Goal: Check status: Check status

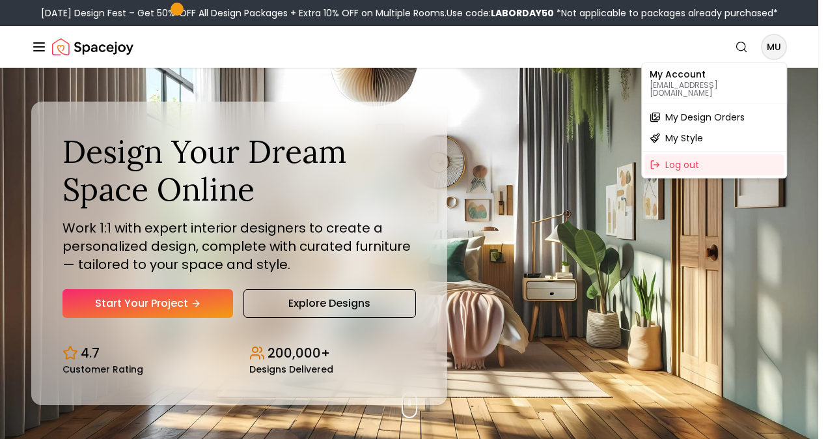
click at [714, 111] on span "My Design Orders" at bounding box center [704, 117] width 79 height 13
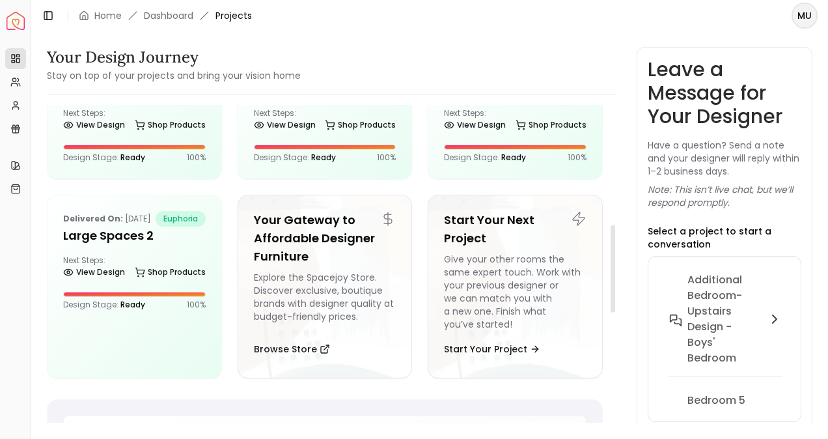
scroll to position [434, 0]
click at [475, 98] on h5 "Large Spaces" at bounding box center [515, 89] width 143 height 18
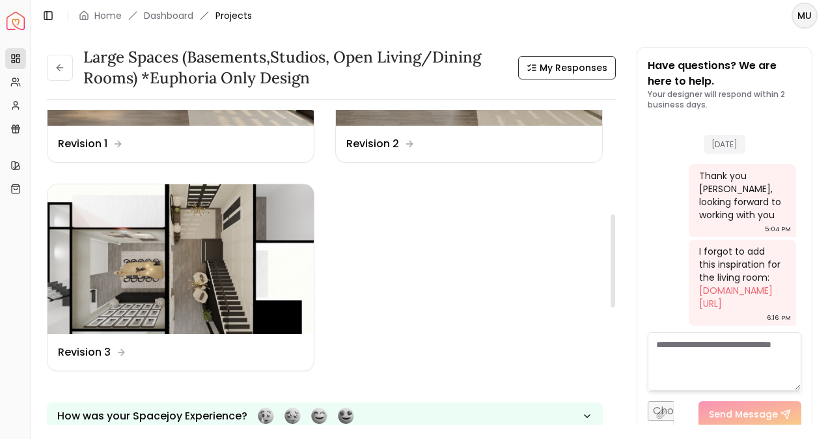
scroll to position [353, 0]
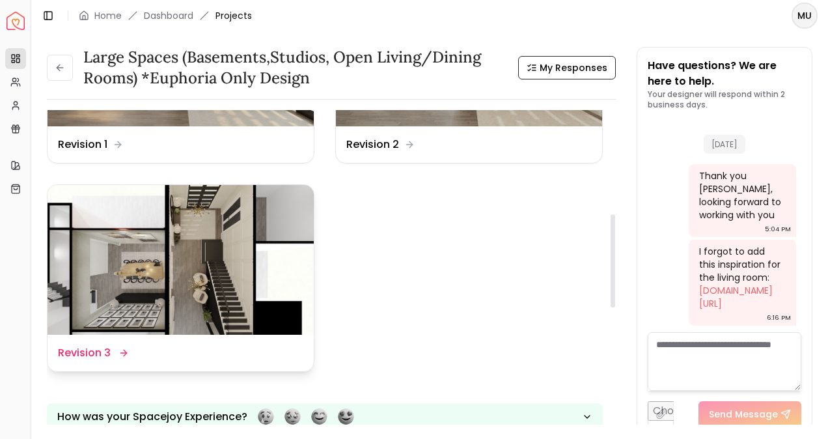
click at [189, 230] on img at bounding box center [181, 260] width 266 height 150
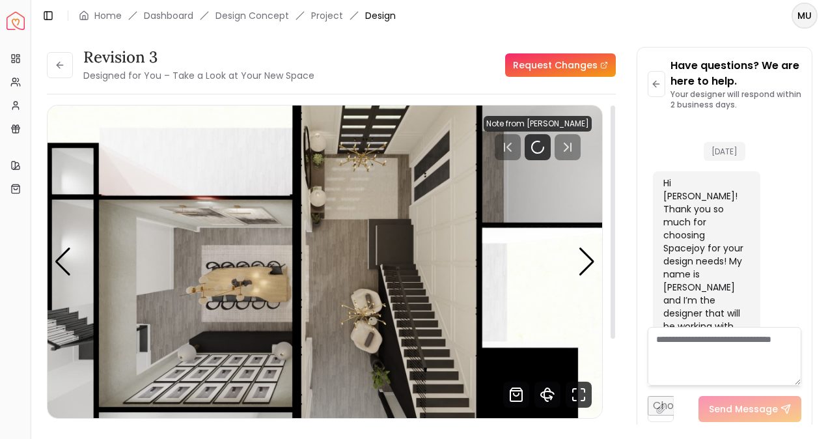
scroll to position [965, 0]
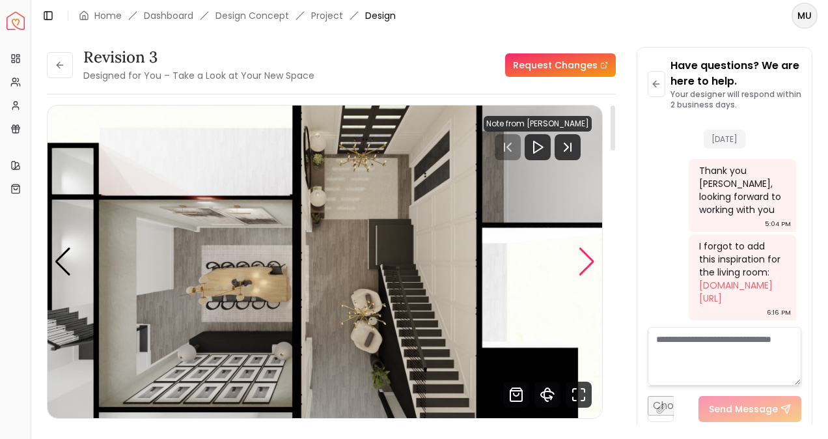
click at [589, 262] on div "Next slide" at bounding box center [587, 261] width 18 height 29
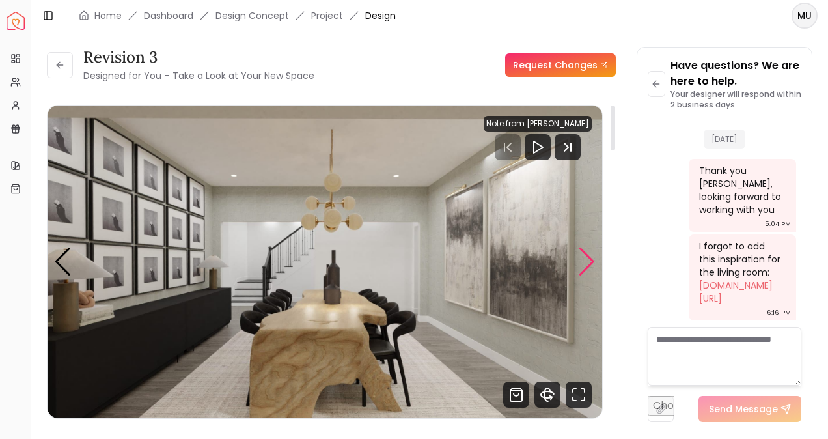
click at [589, 262] on div "Next slide" at bounding box center [587, 261] width 18 height 29
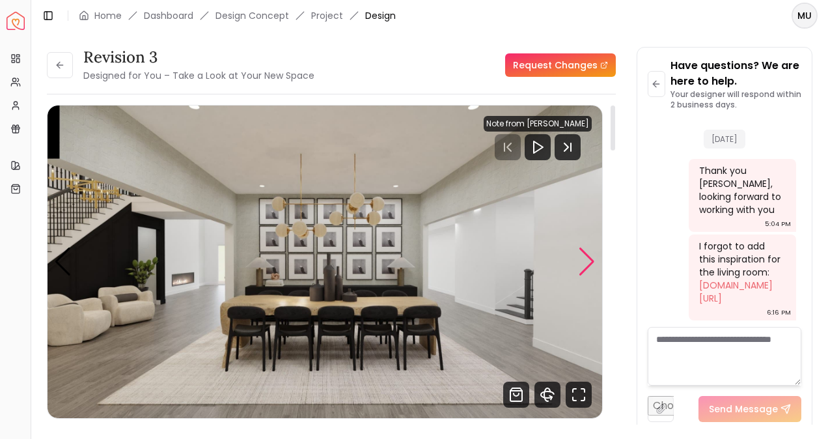
click at [589, 262] on div "Next slide" at bounding box center [587, 261] width 18 height 29
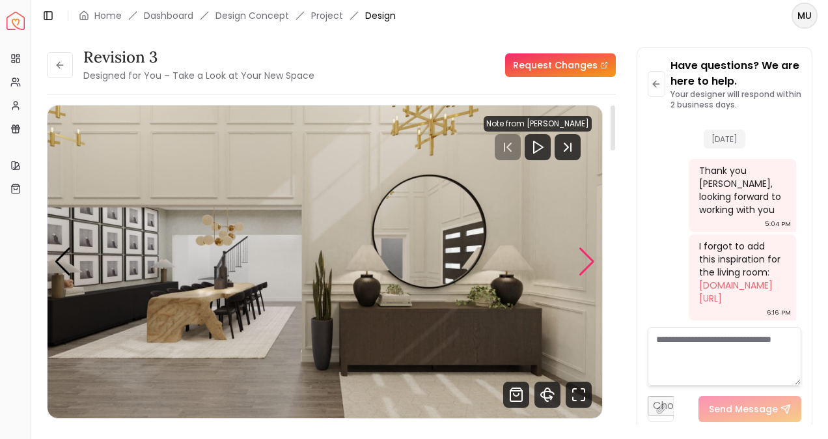
click at [589, 262] on div "Next slide" at bounding box center [587, 261] width 18 height 29
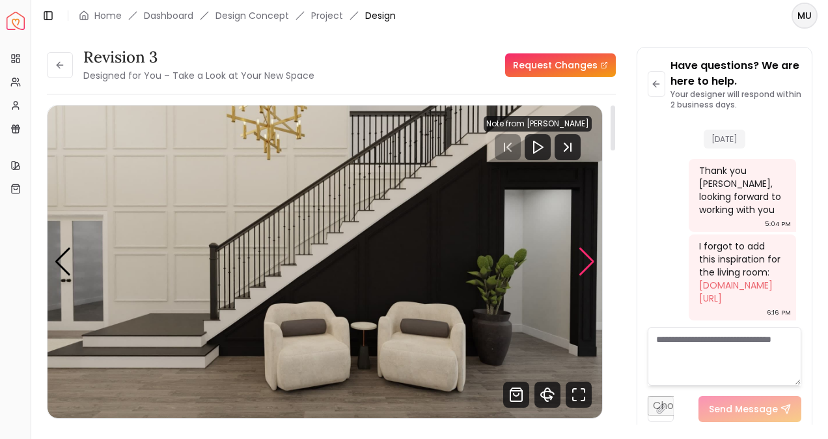
click at [580, 268] on div "Next slide" at bounding box center [587, 261] width 18 height 29
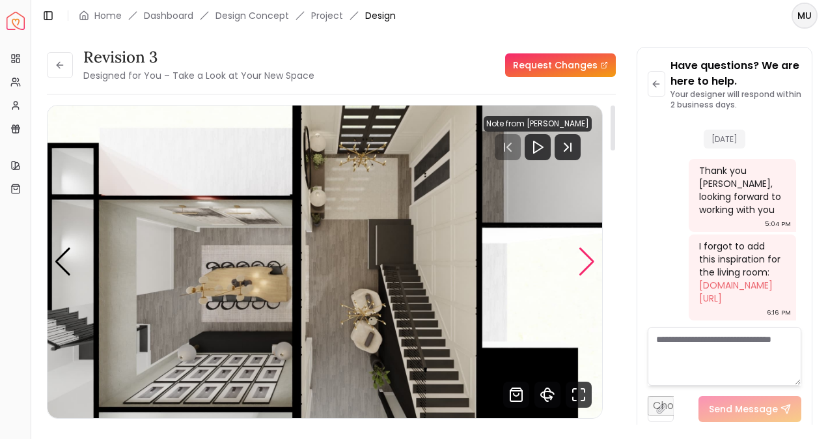
click at [582, 268] on div "Next slide" at bounding box center [587, 261] width 18 height 29
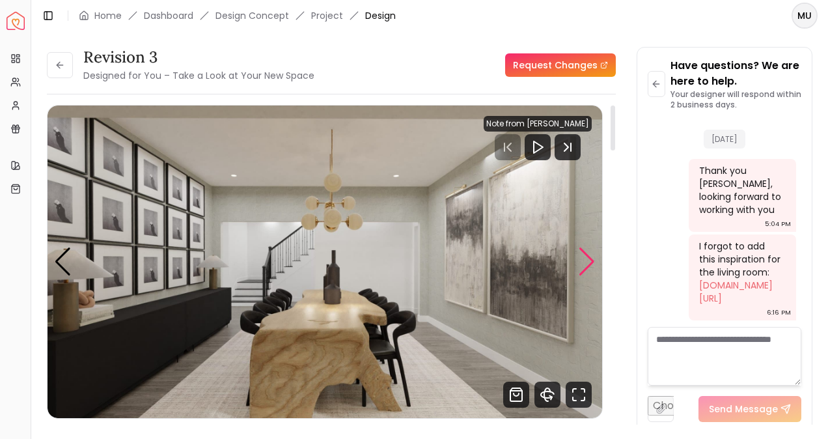
click at [582, 268] on div "Next slide" at bounding box center [587, 261] width 18 height 29
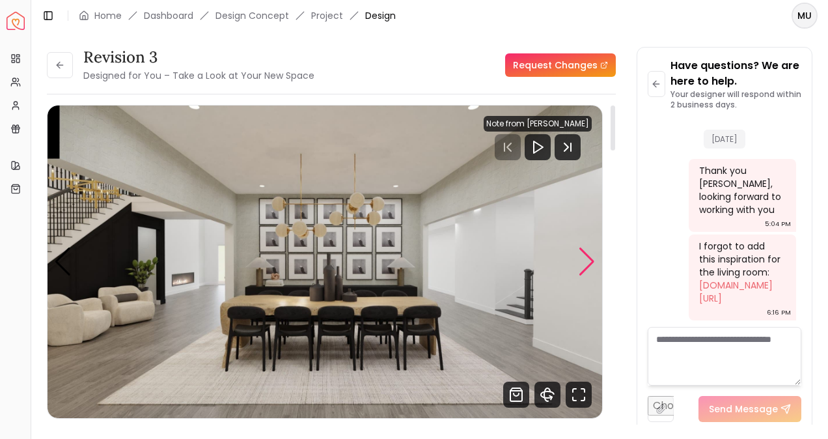
click at [582, 268] on div "Next slide" at bounding box center [587, 261] width 18 height 29
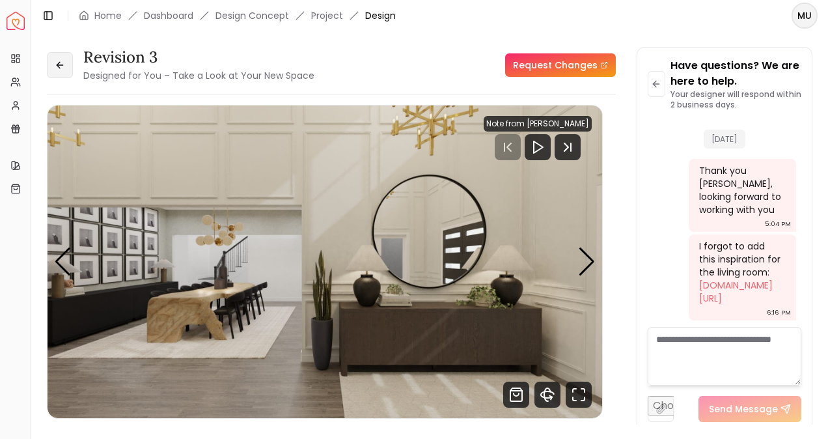
click at [71, 55] on button at bounding box center [60, 65] width 26 height 26
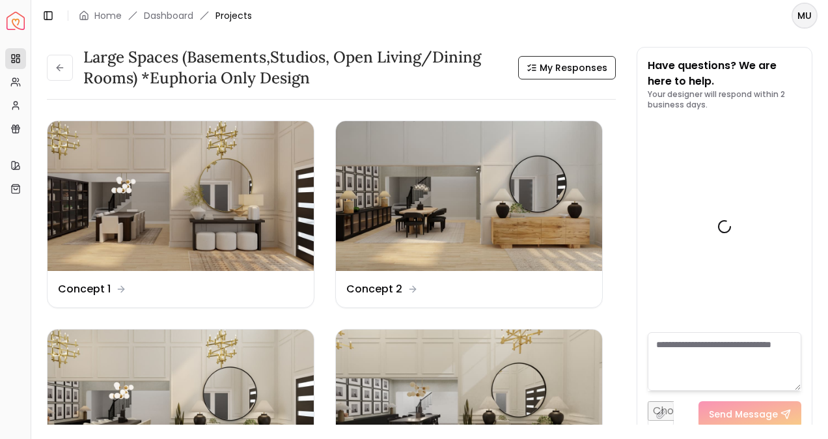
scroll to position [960, 0]
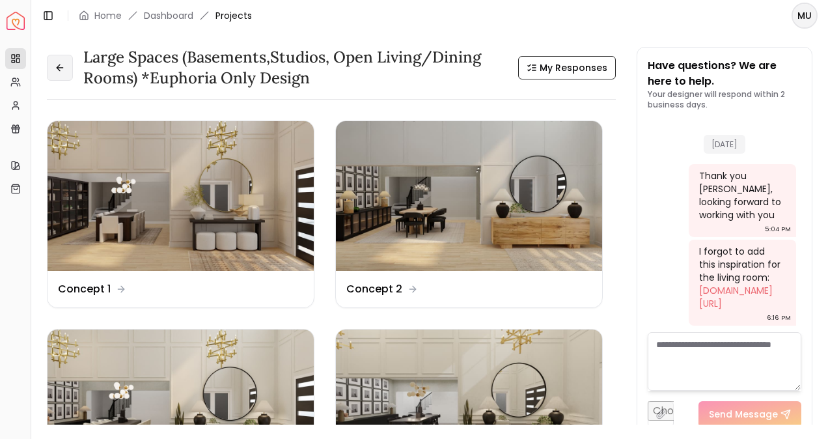
click at [66, 66] on button at bounding box center [60, 68] width 26 height 26
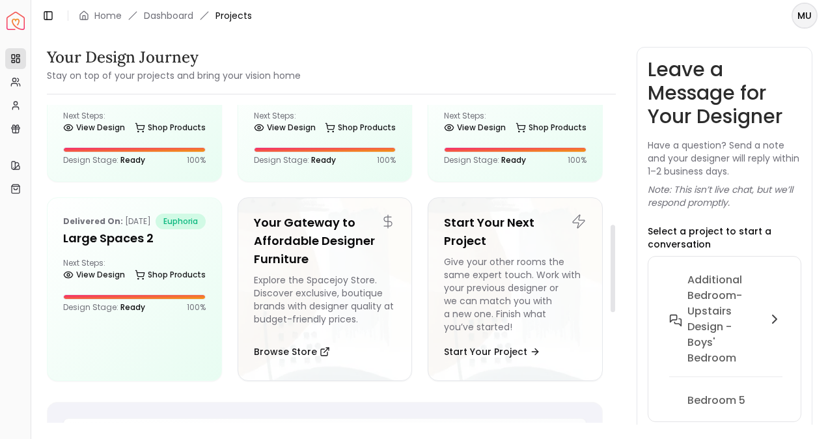
scroll to position [433, 0]
click at [165, 311] on div "Delivered on: [DATE] euphoria Large Spaces 2 Next Steps: View Design Shop Produ…" at bounding box center [135, 262] width 174 height 130
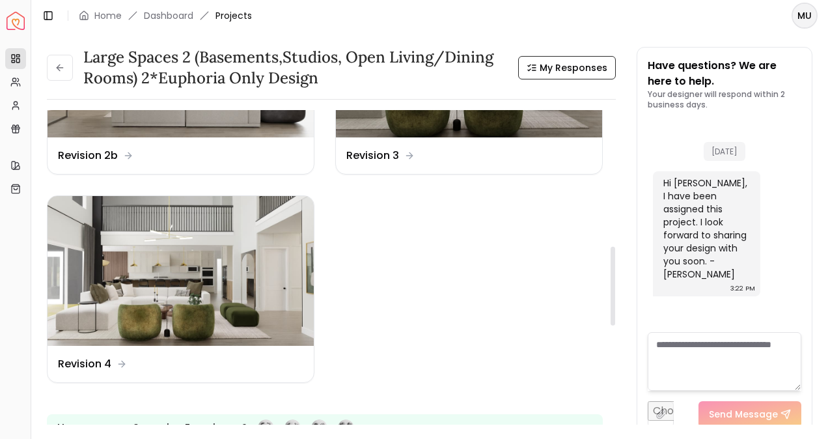
scroll to position [552, 0]
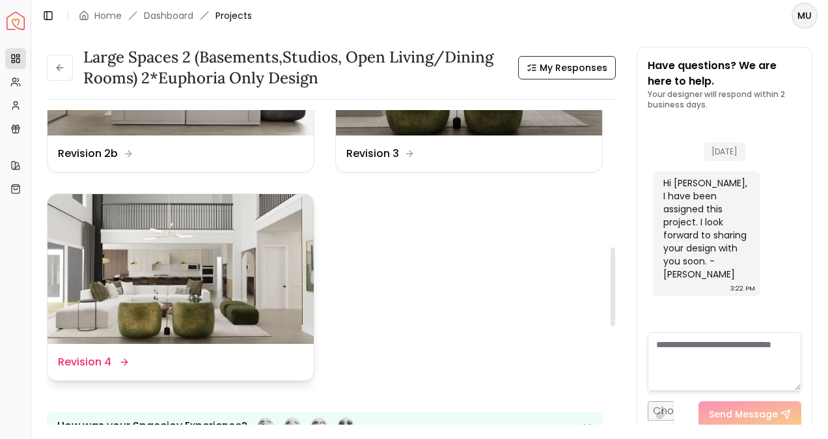
click at [284, 301] on img at bounding box center [181, 269] width 266 height 150
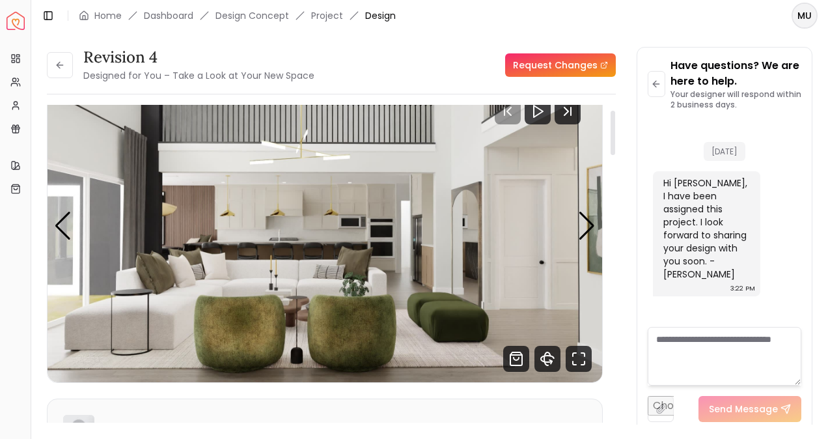
scroll to position [38, 0]
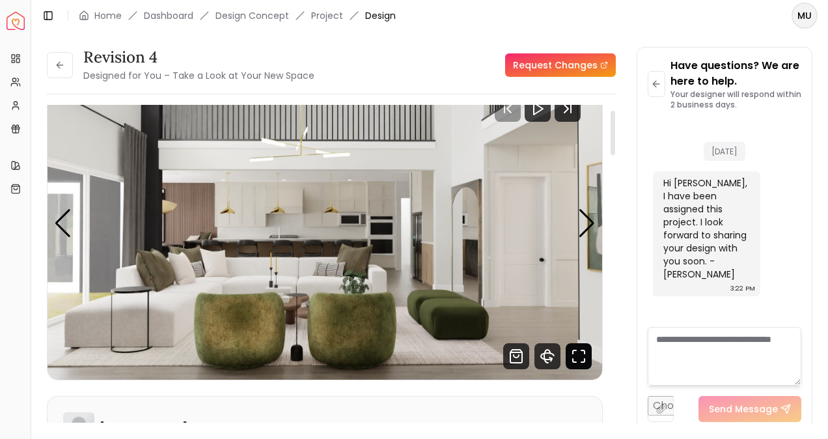
click at [580, 359] on icon "Fullscreen" at bounding box center [579, 356] width 26 height 26
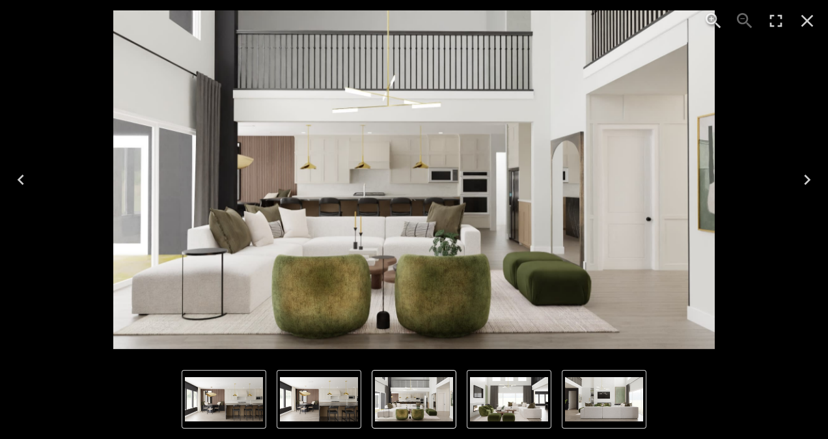
click at [806, 176] on icon "Next" at bounding box center [807, 179] width 7 height 10
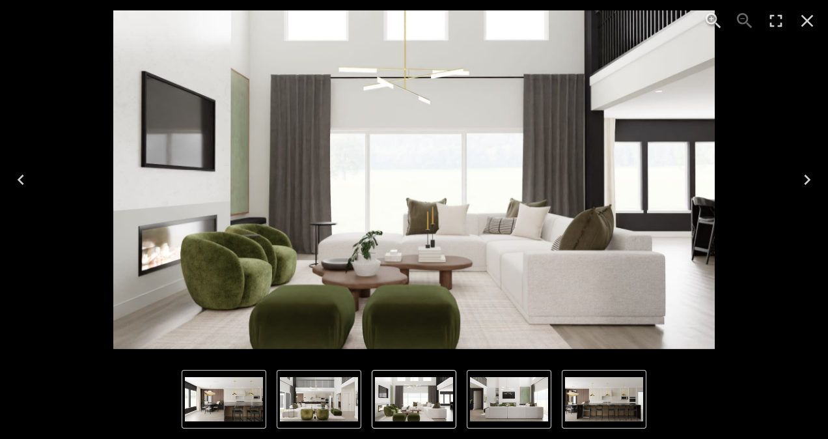
click at [806, 176] on icon "Next" at bounding box center [807, 179] width 7 height 10
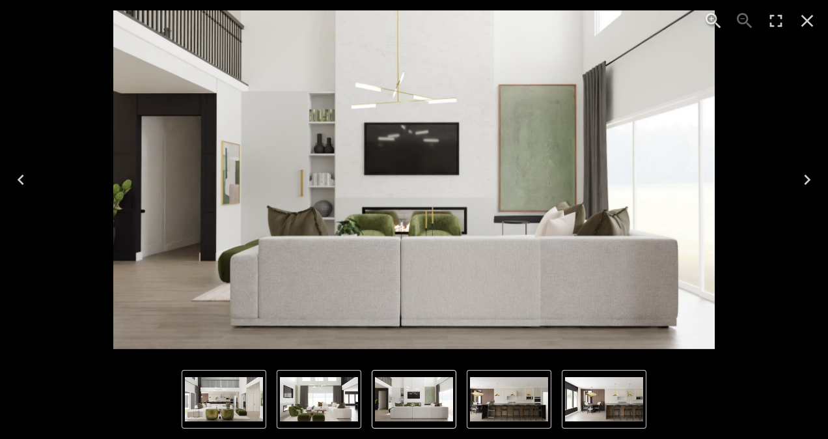
click at [814, 180] on icon "Next" at bounding box center [807, 179] width 21 height 21
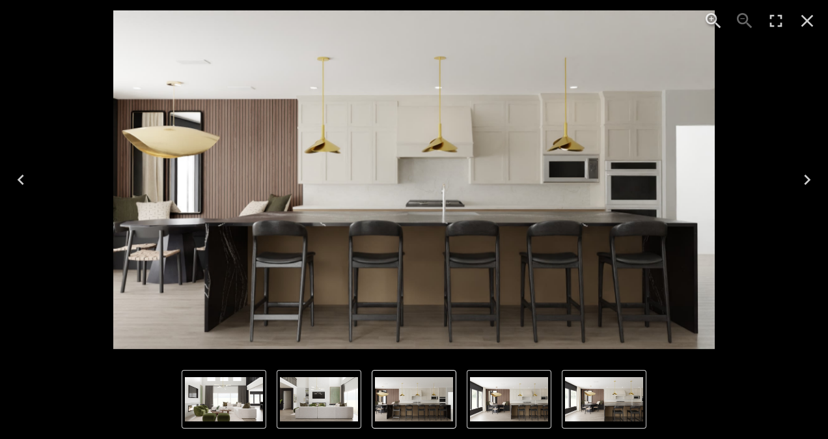
click at [814, 180] on icon "Next" at bounding box center [807, 179] width 21 height 21
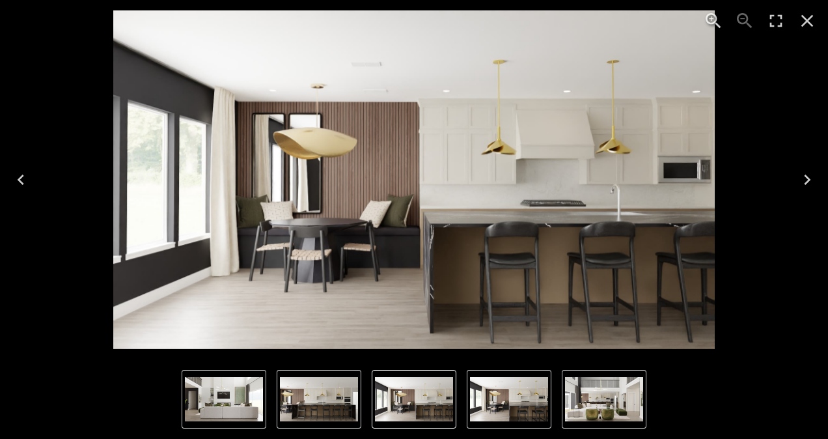
click at [814, 173] on icon "Next" at bounding box center [807, 179] width 21 height 21
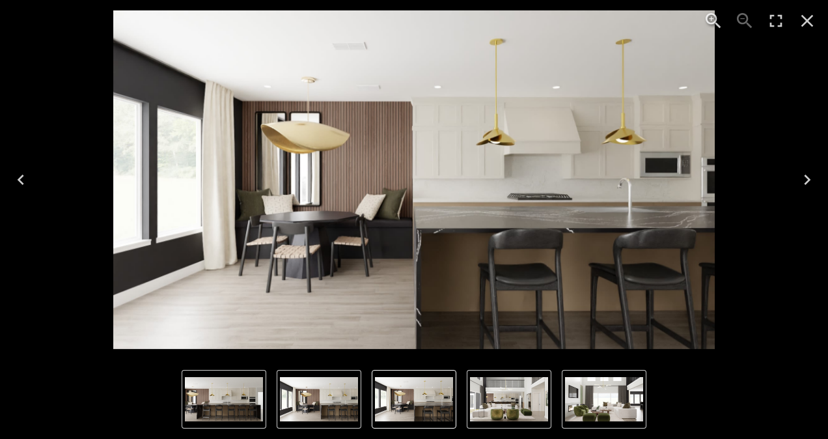
click at [810, 23] on icon "Close" at bounding box center [807, 21] width 12 height 12
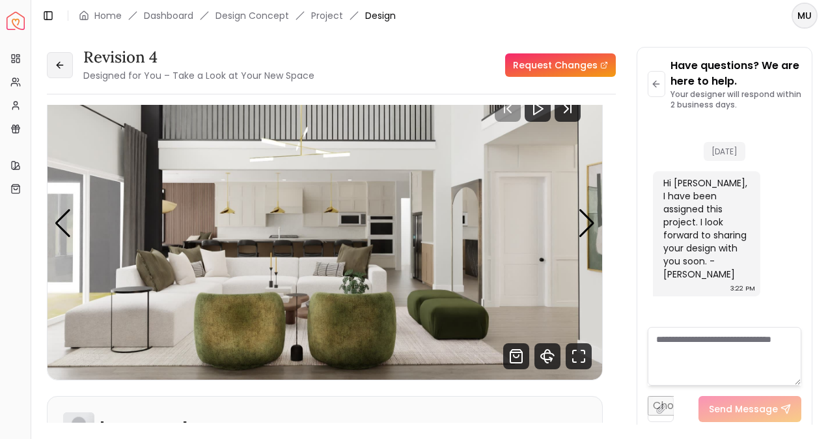
click at [51, 66] on button at bounding box center [60, 65] width 26 height 26
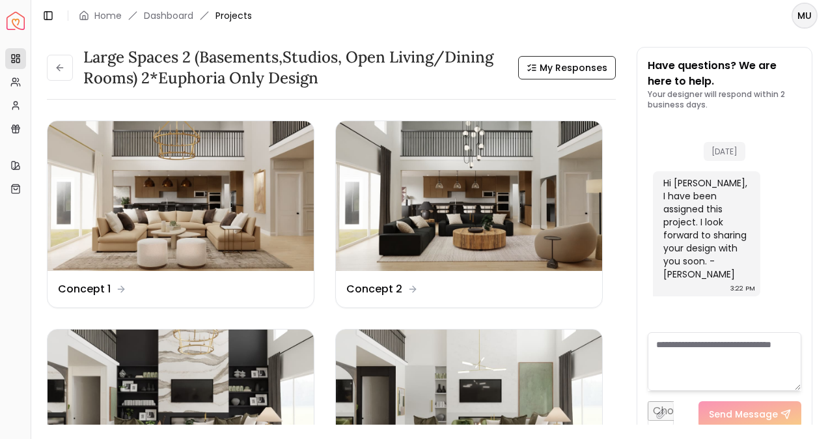
click at [51, 66] on button at bounding box center [60, 68] width 26 height 26
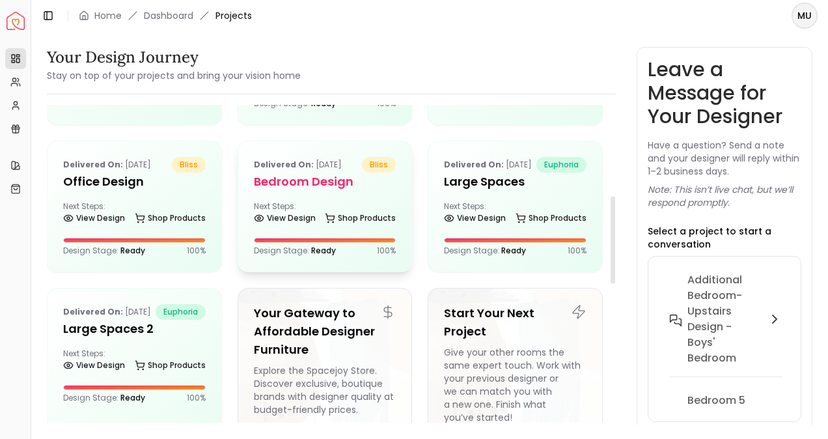
scroll to position [342, 0]
click at [297, 190] on h5 "Bedroom Design" at bounding box center [325, 181] width 143 height 18
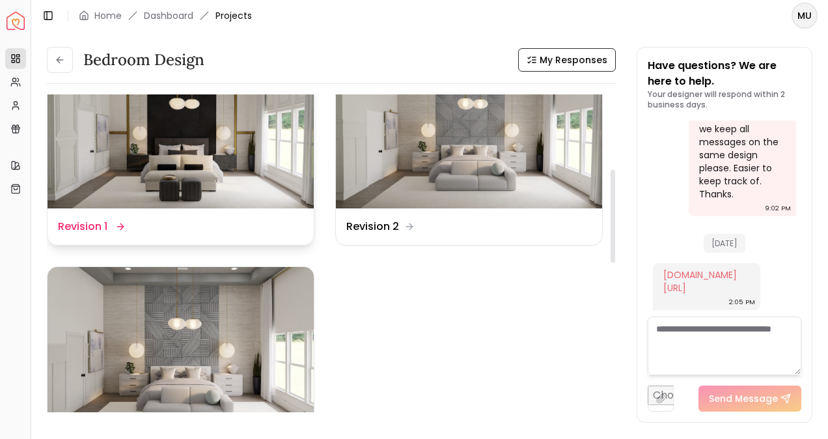
scroll to position [257, 0]
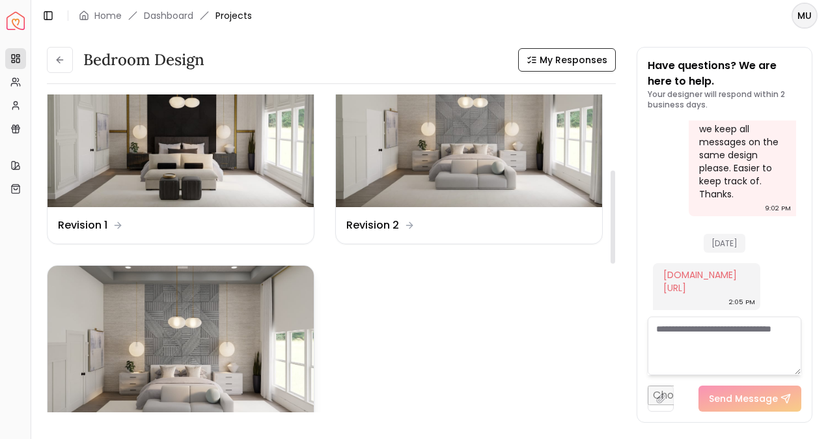
click at [243, 311] on img at bounding box center [181, 341] width 266 height 150
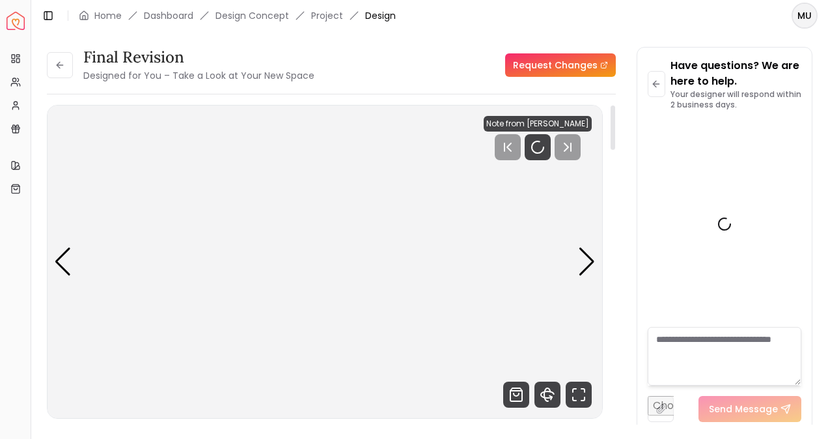
scroll to position [452, 0]
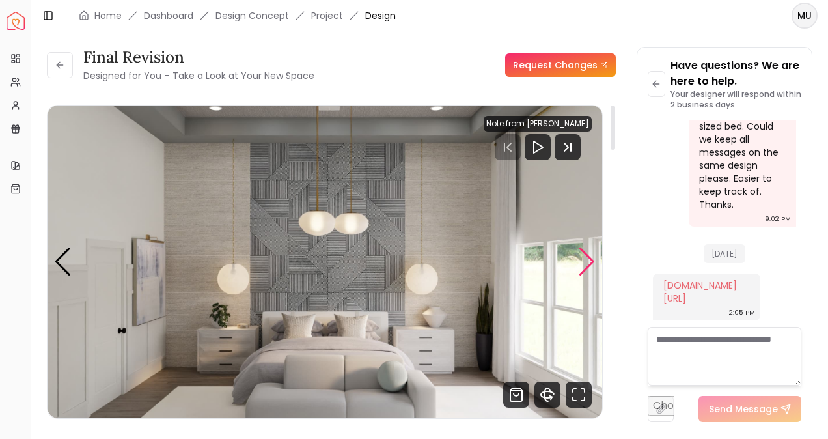
click at [594, 255] on div "Next slide" at bounding box center [587, 261] width 18 height 29
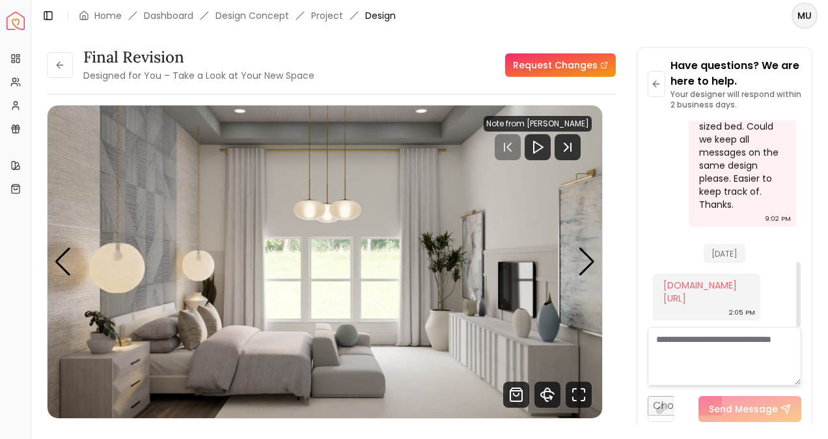
click at [649, 177] on div "[DATE] Hi [PERSON_NAME], just a note to let you know I have been assigned your …" at bounding box center [725, 17] width 154 height 620
